Goal: Transaction & Acquisition: Purchase product/service

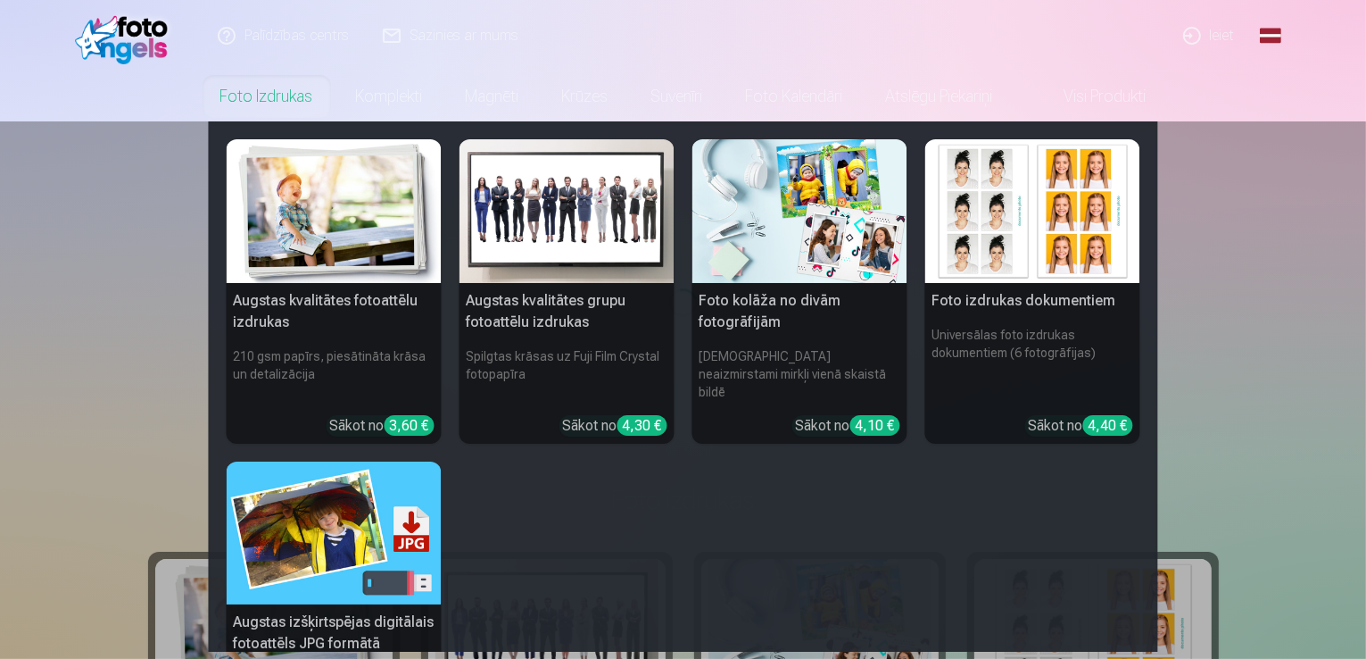
click at [273, 89] on link "Foto izdrukas" at bounding box center [267, 96] width 136 height 50
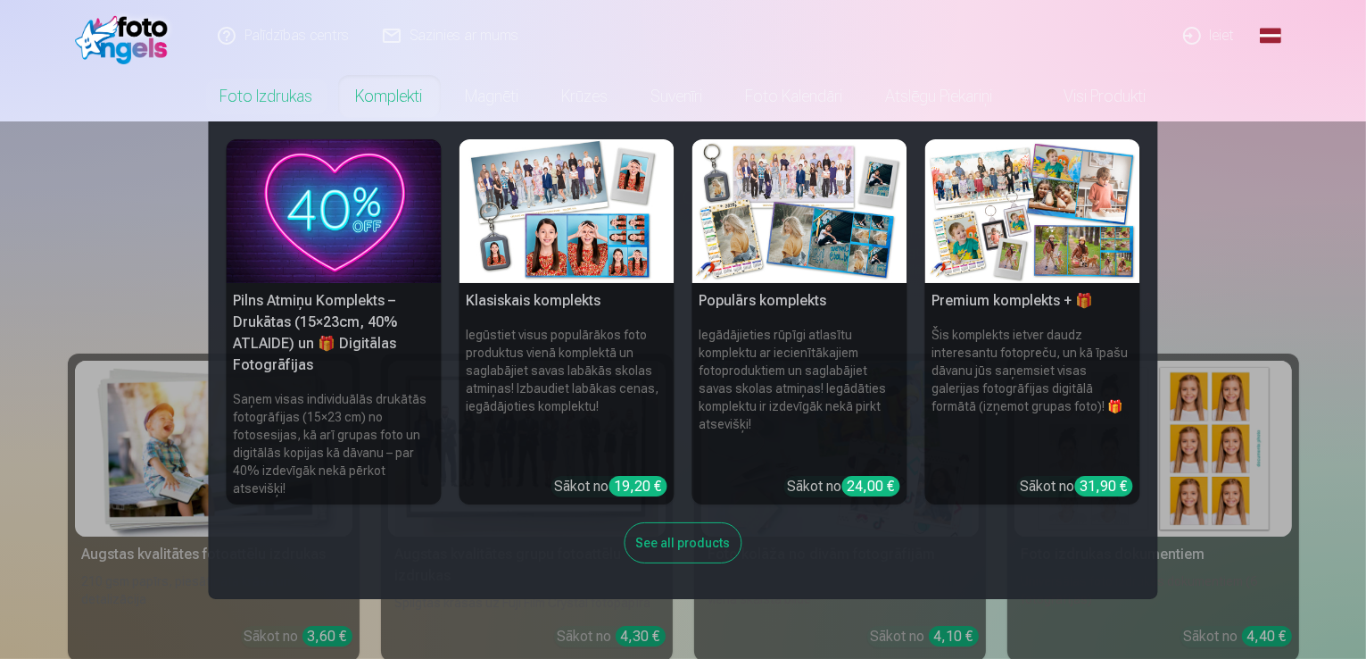
click at [352, 311] on h5 "Pilns Atmiņu Komplekts – Drukātas (15×23cm, 40% ATLAIDE) un 🎁 Digitālas Fotogrā…" at bounding box center [334, 333] width 215 height 100
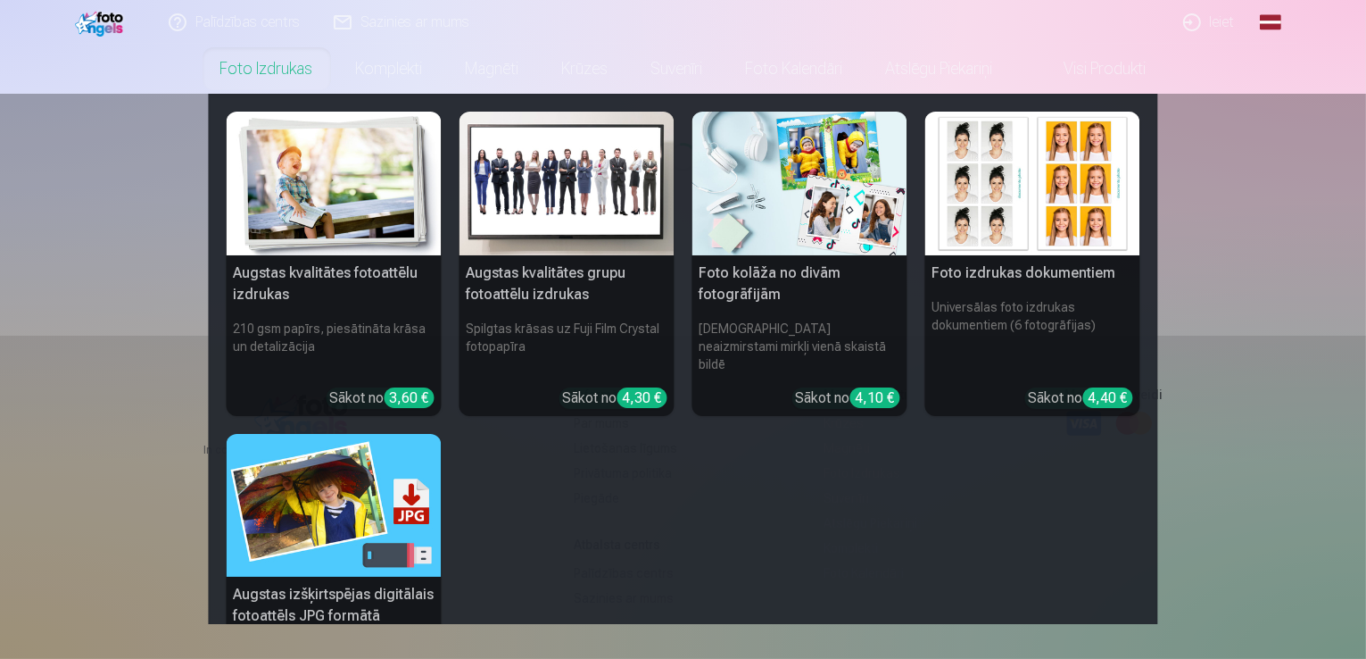
scroll to position [178, 0]
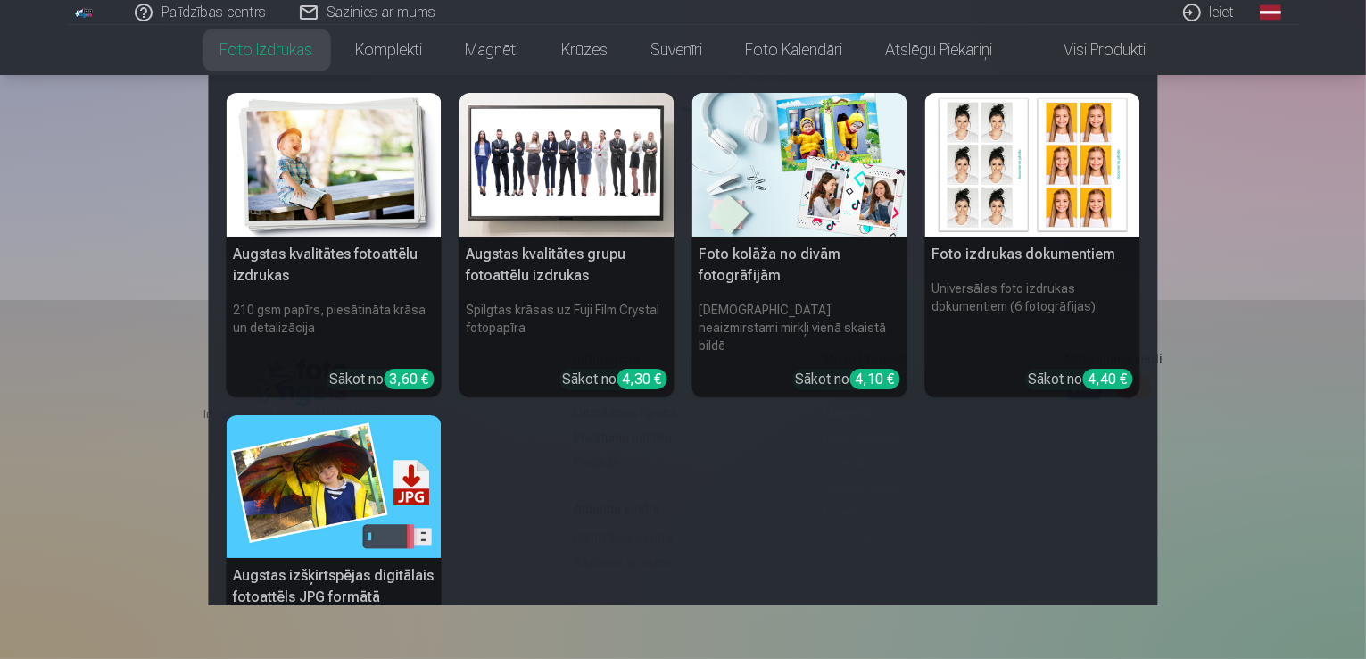
click at [414, 436] on img at bounding box center [334, 487] width 215 height 144
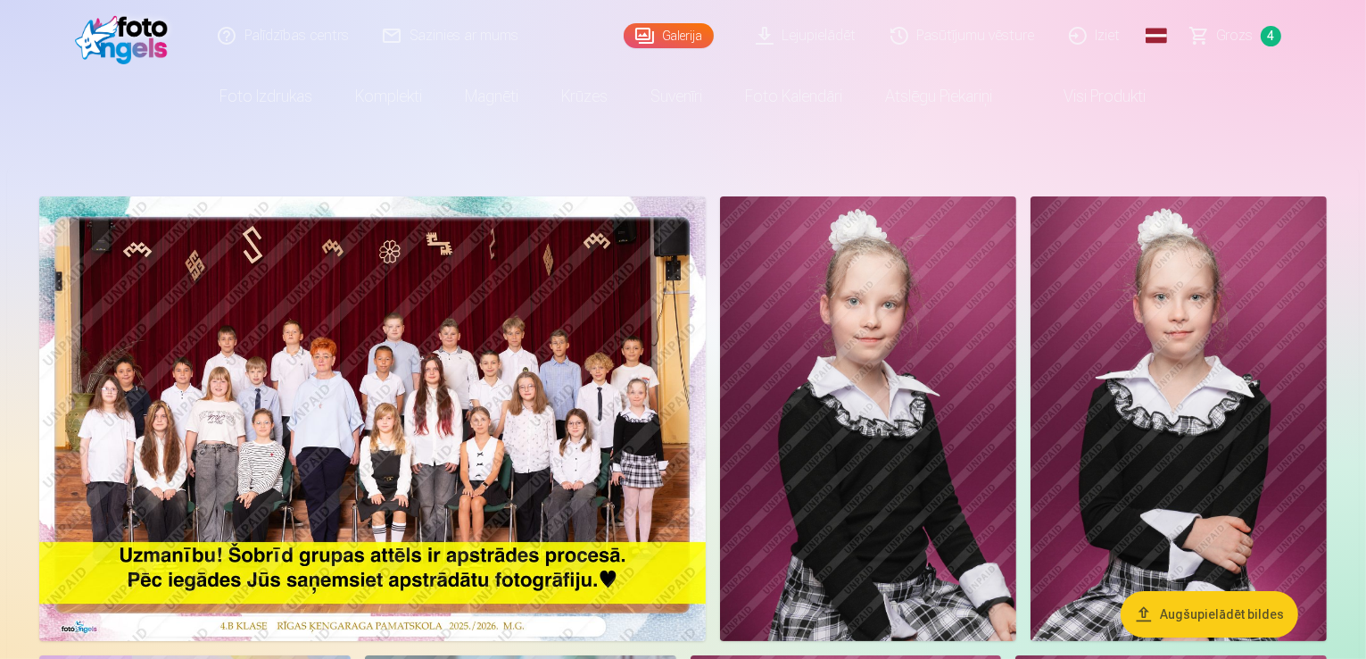
click at [1249, 37] on span "Grozs" at bounding box center [1235, 35] width 37 height 21
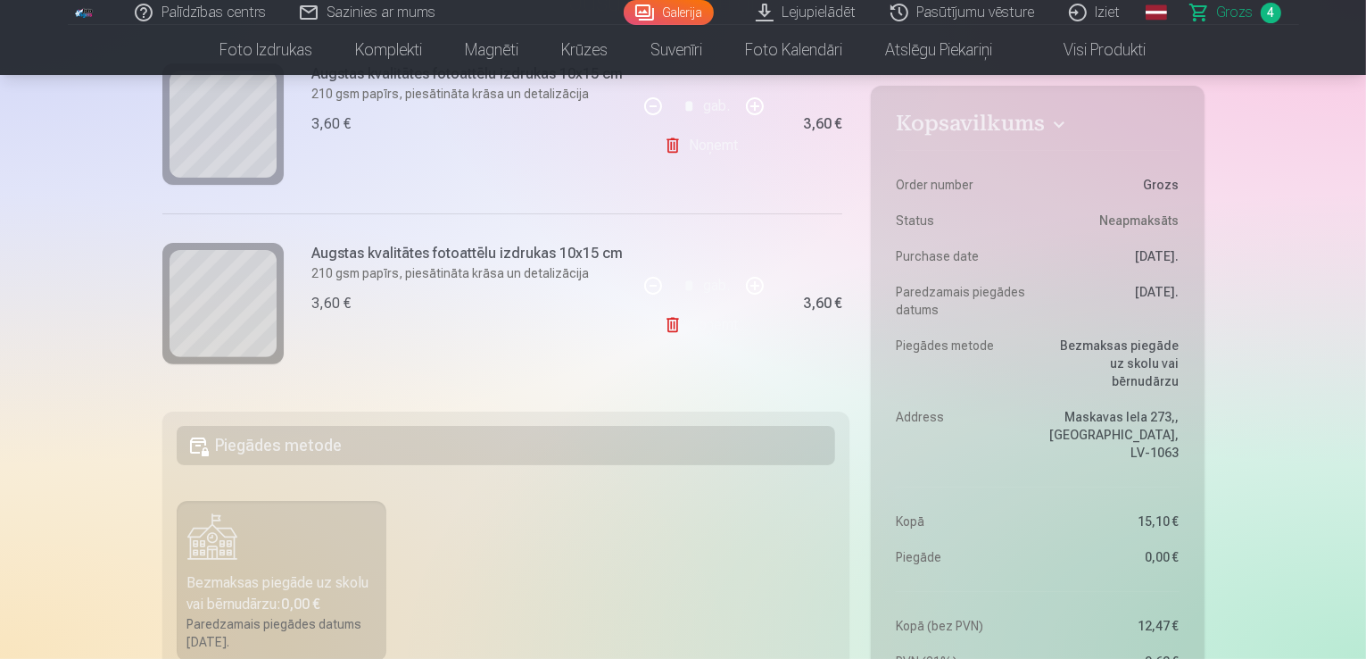
scroll to position [609, 0]
click at [725, 325] on link "Noņemt" at bounding box center [704, 322] width 81 height 36
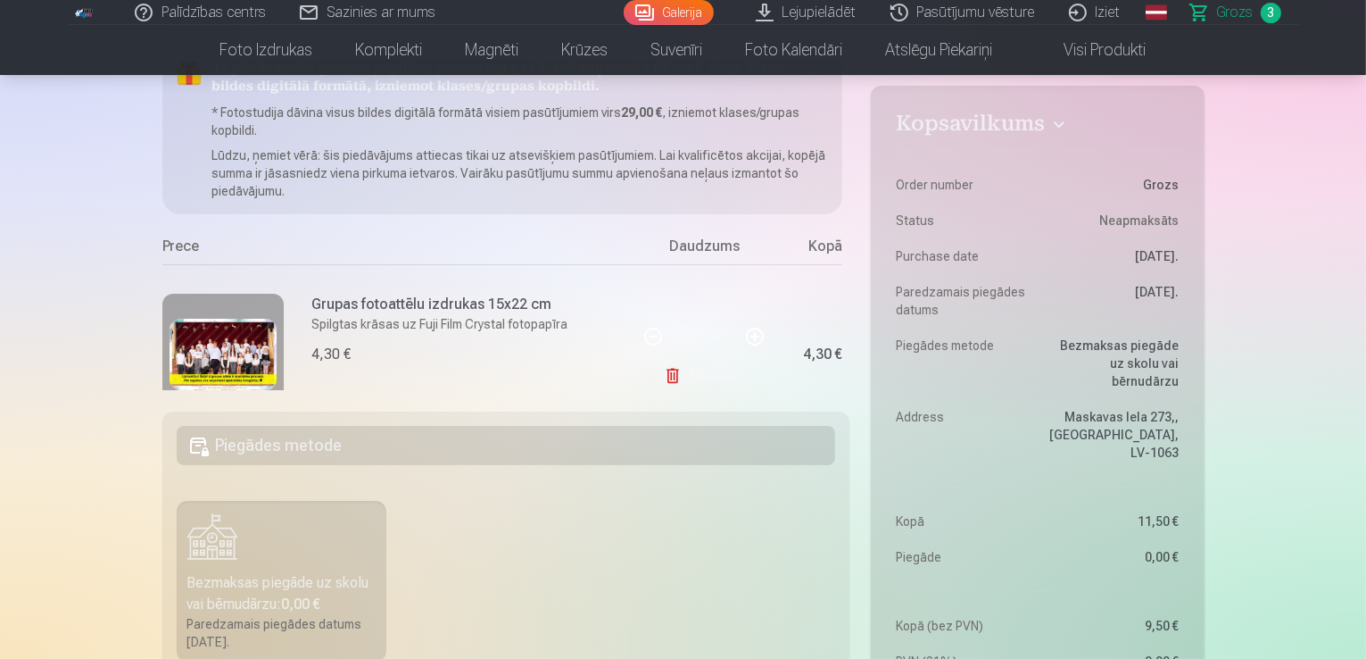
scroll to position [0, 0]
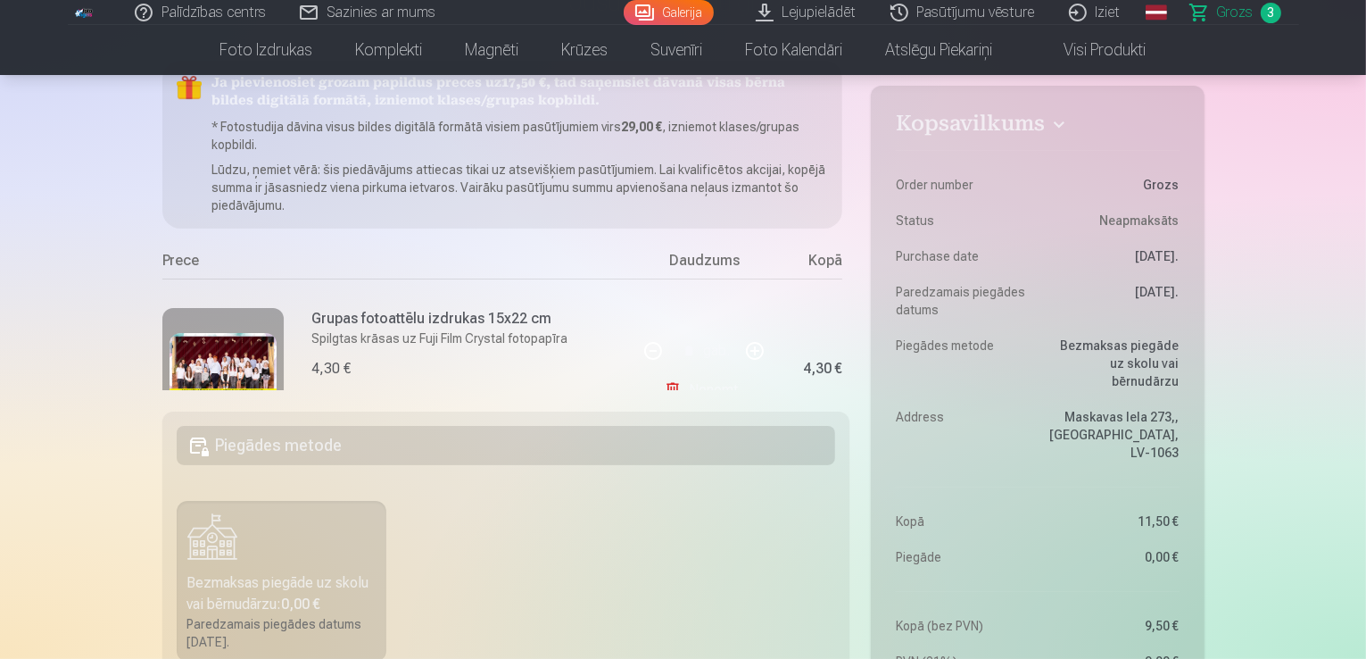
click at [714, 12] on link "Galerija" at bounding box center [669, 12] width 90 height 25
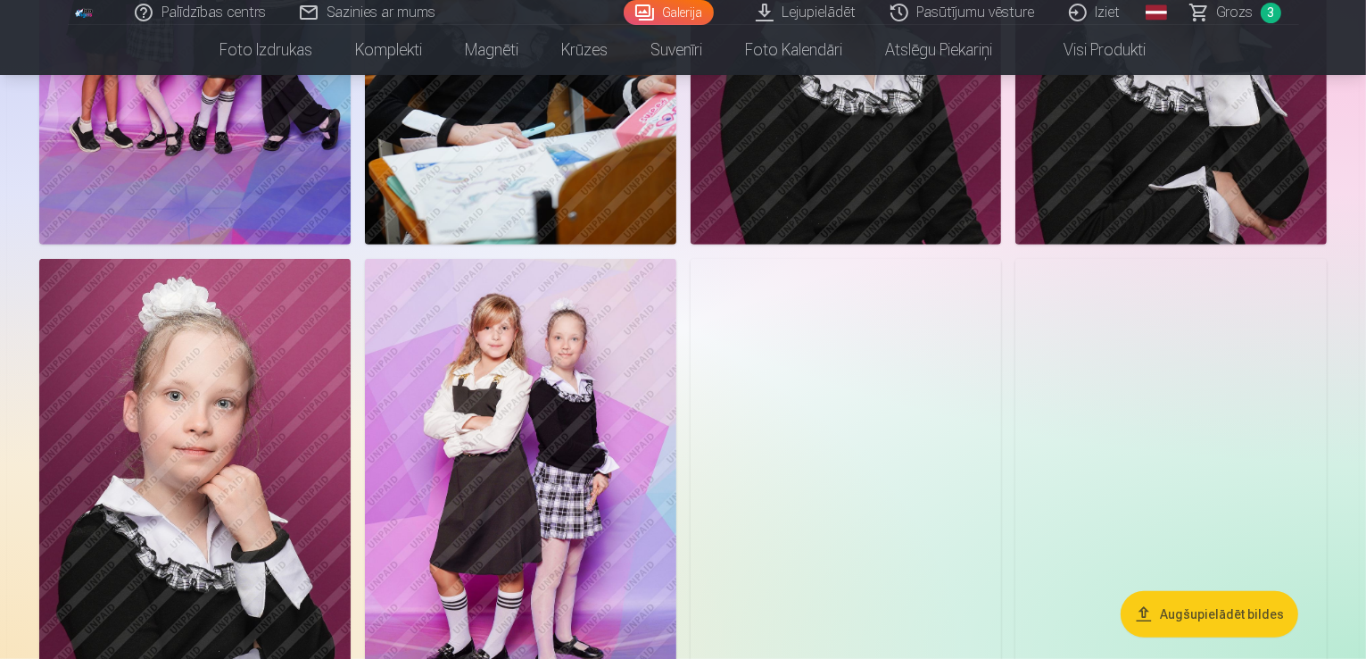
scroll to position [892, 0]
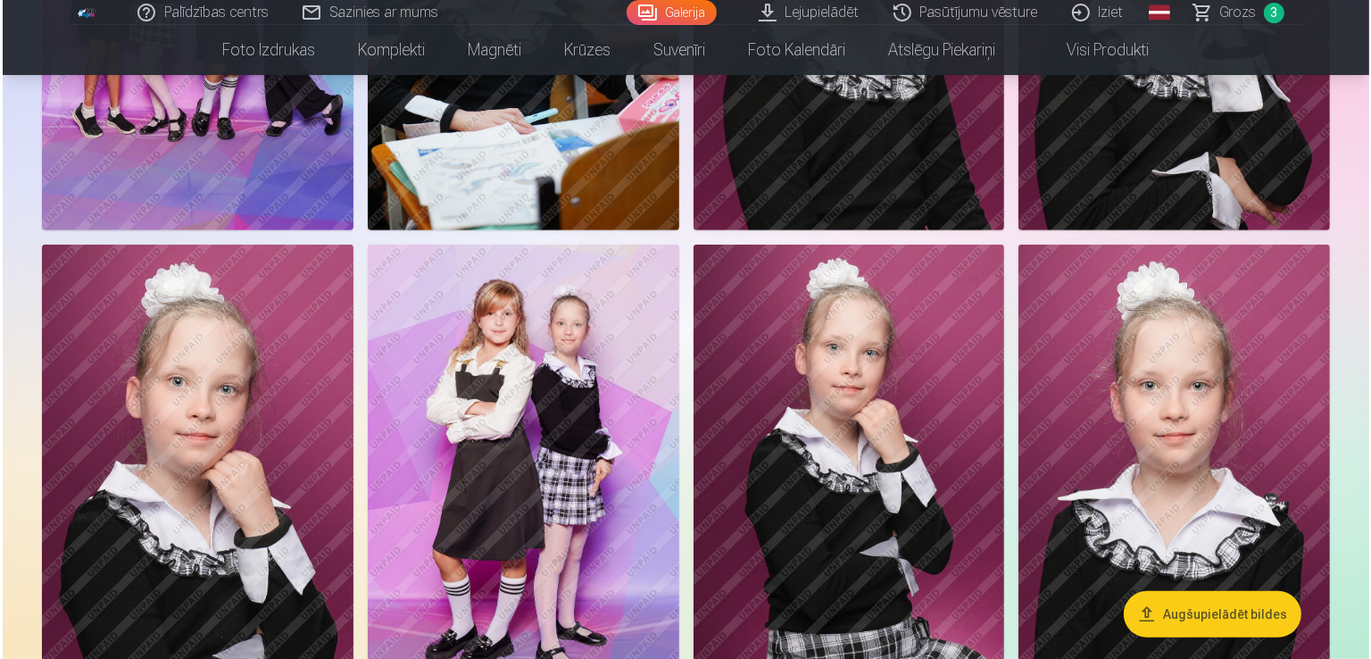
scroll to position [894, 0]
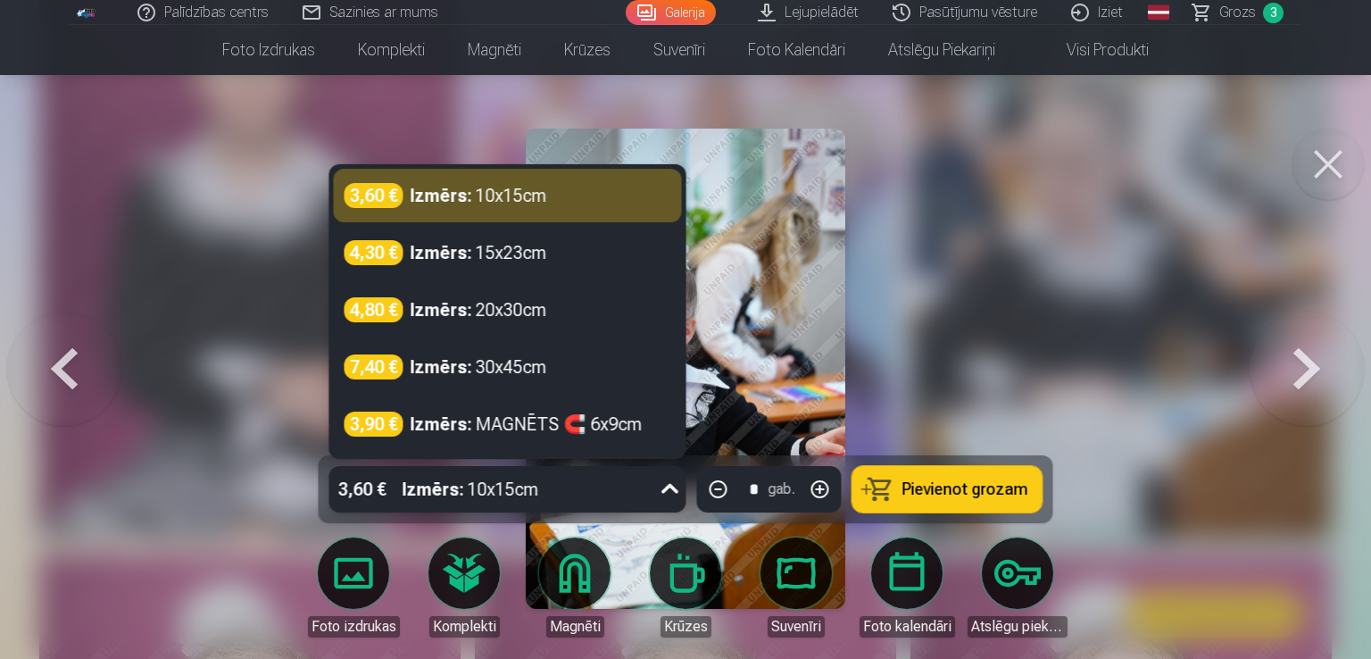
click at [660, 508] on div at bounding box center [670, 489] width 32 height 46
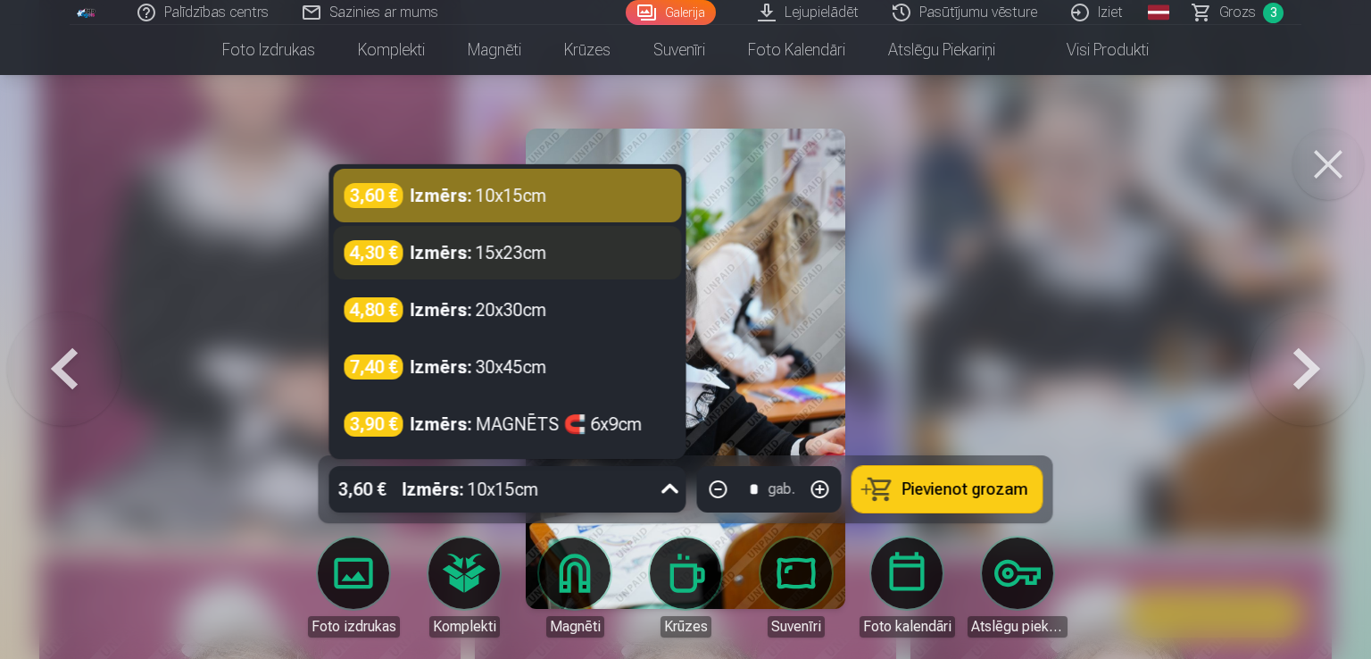
click at [582, 247] on div "4,30 € Izmērs : 15x23cm" at bounding box center [507, 252] width 327 height 25
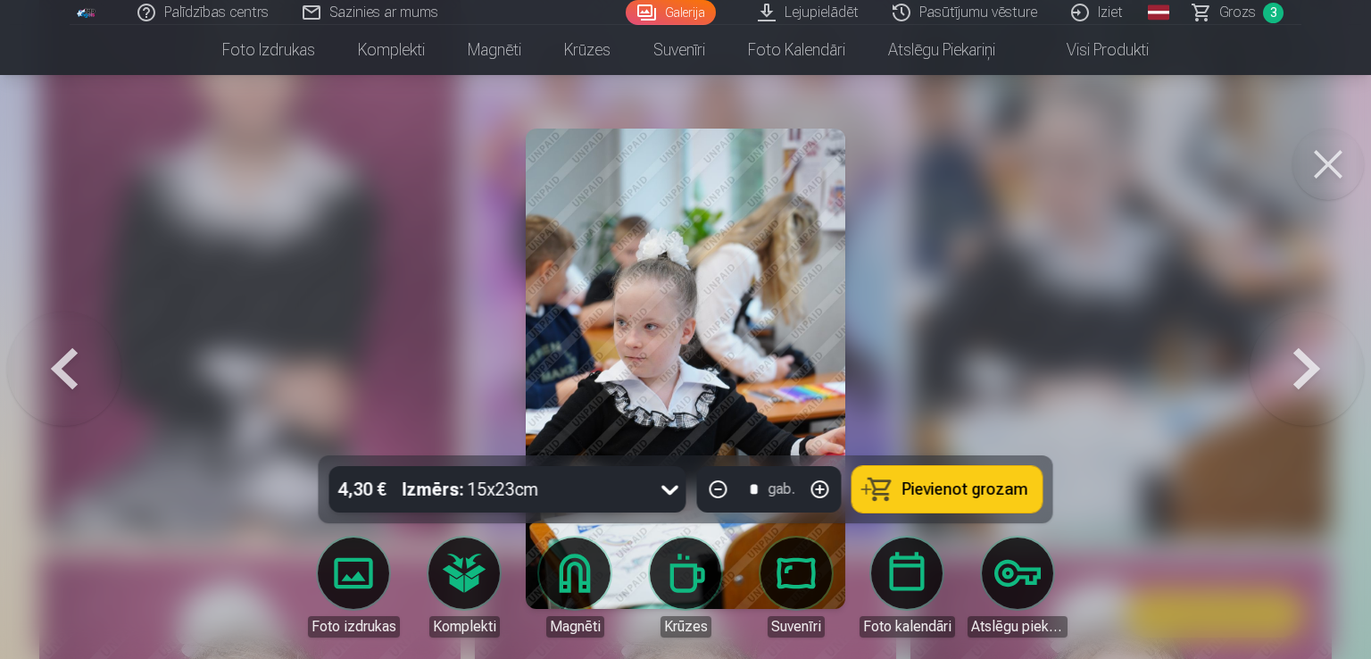
click at [675, 492] on icon at bounding box center [670, 489] width 29 height 29
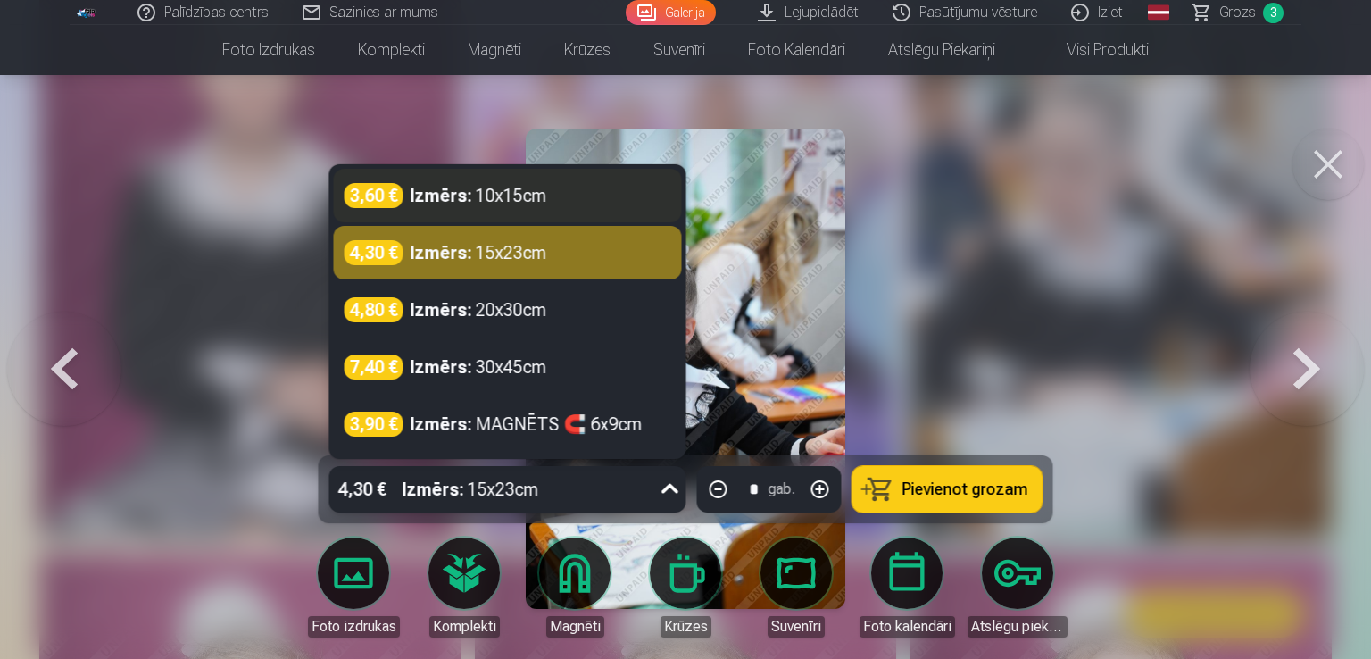
click at [585, 203] on div "3,60 € Izmērs : 10x15cm" at bounding box center [507, 195] width 327 height 25
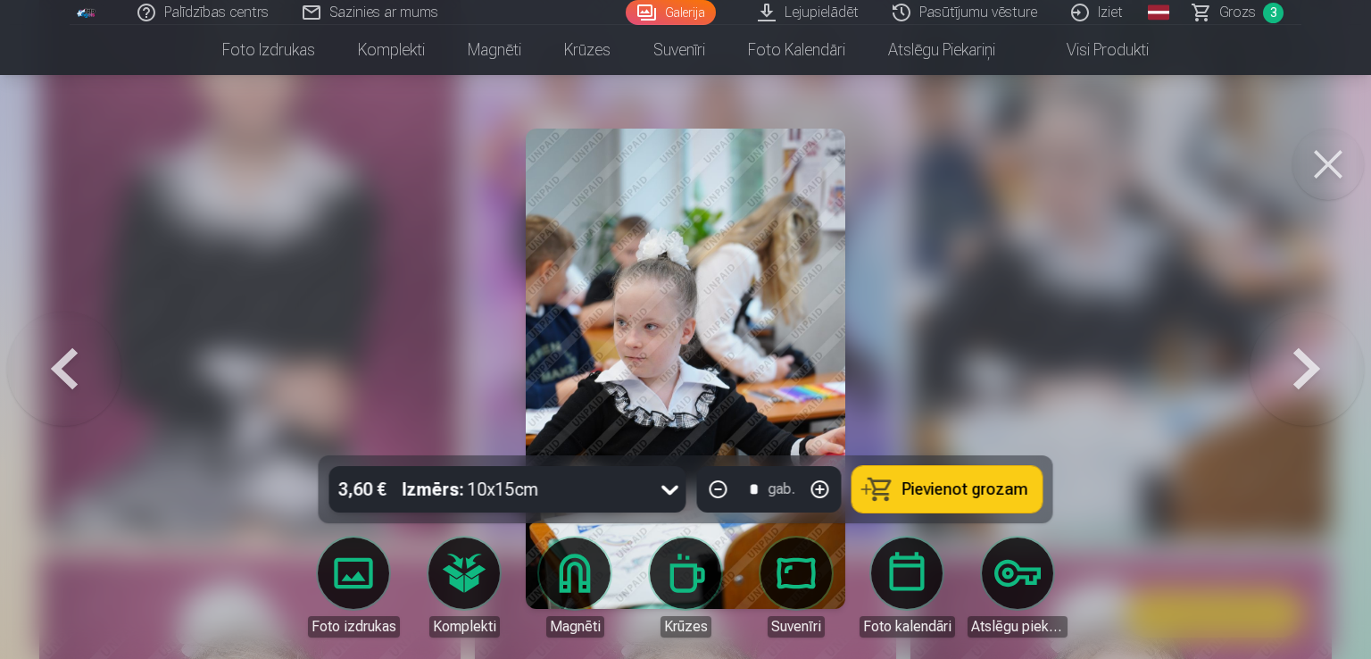
click at [936, 501] on button "Pievienot grozam" at bounding box center [947, 489] width 190 height 46
click at [683, 12] on link "Galerija" at bounding box center [670, 12] width 90 height 25
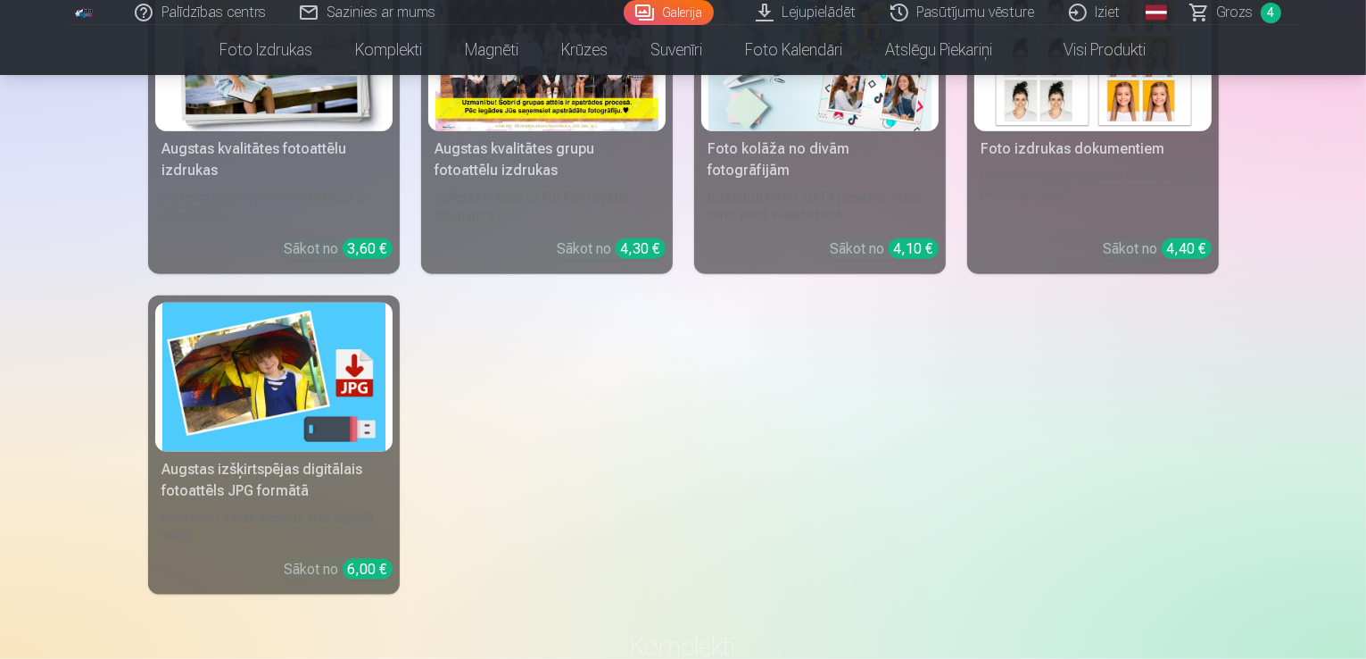
scroll to position [2498, 0]
